Goal: Complete application form: Complete application form

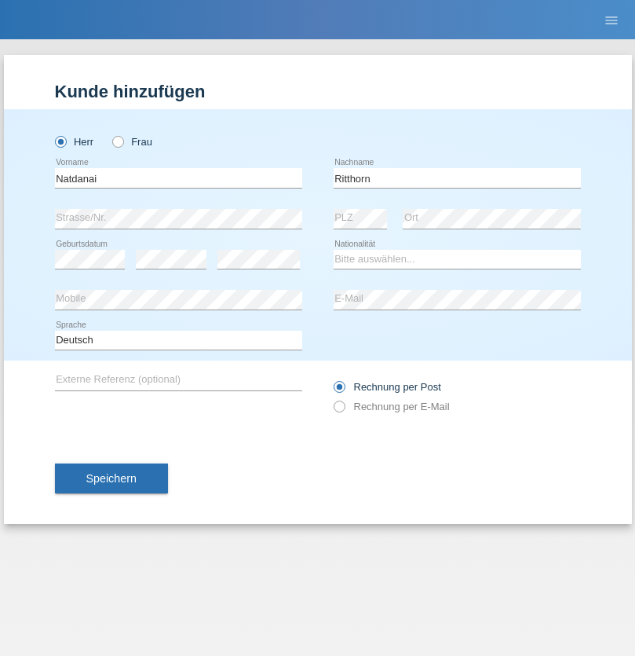
type input "Ritthorn"
select select "CH"
select select "en"
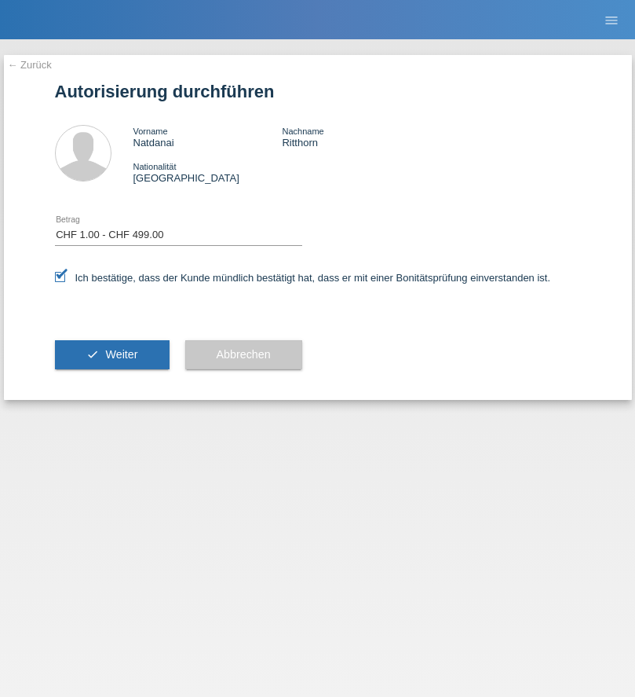
select select "1"
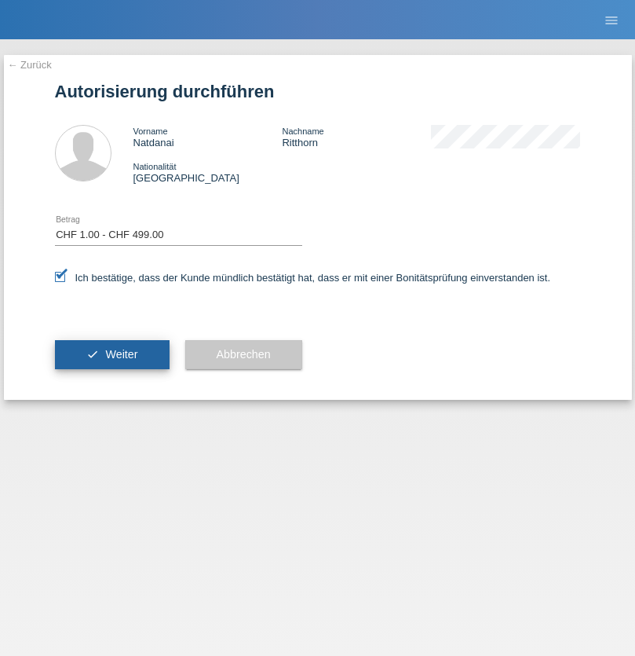
click at [112, 354] on span "Weiter" at bounding box center [121, 354] width 32 height 13
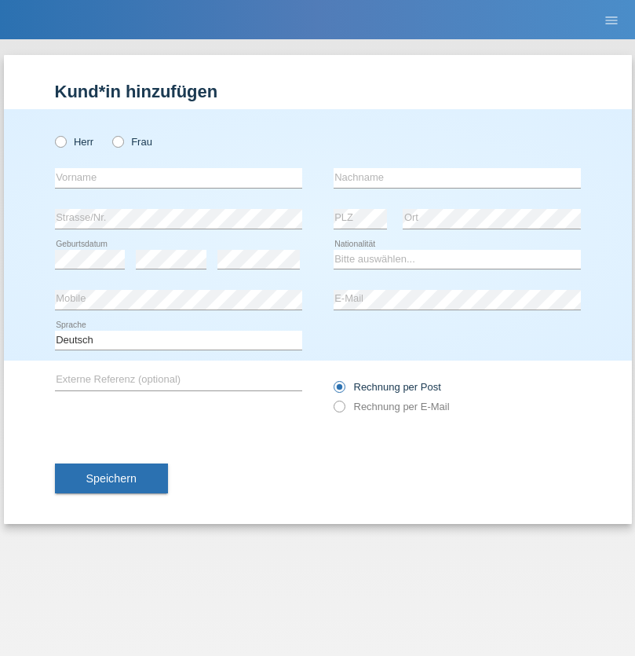
radio input "true"
click at [178, 177] on input "text" at bounding box center [178, 178] width 247 height 20
type input "Shanas"
click at [457, 177] on input "text" at bounding box center [457, 178] width 247 height 20
type input "Baranati"
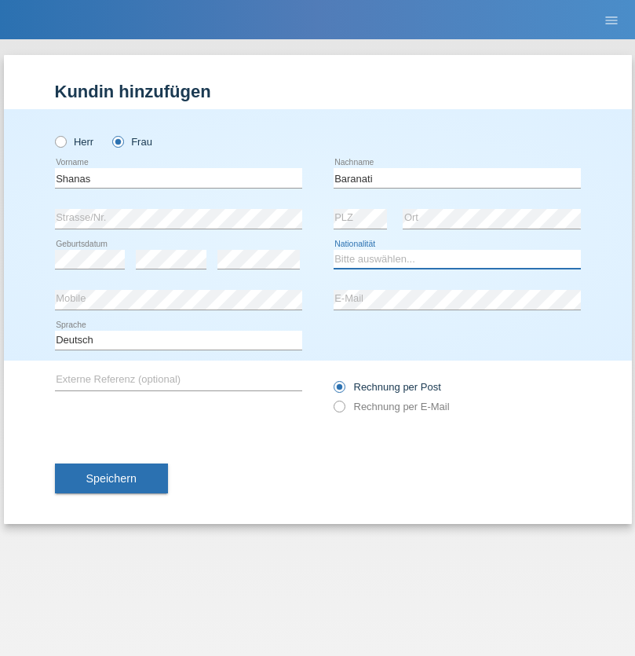
select select "CH"
